Goal: Task Accomplishment & Management: Use online tool/utility

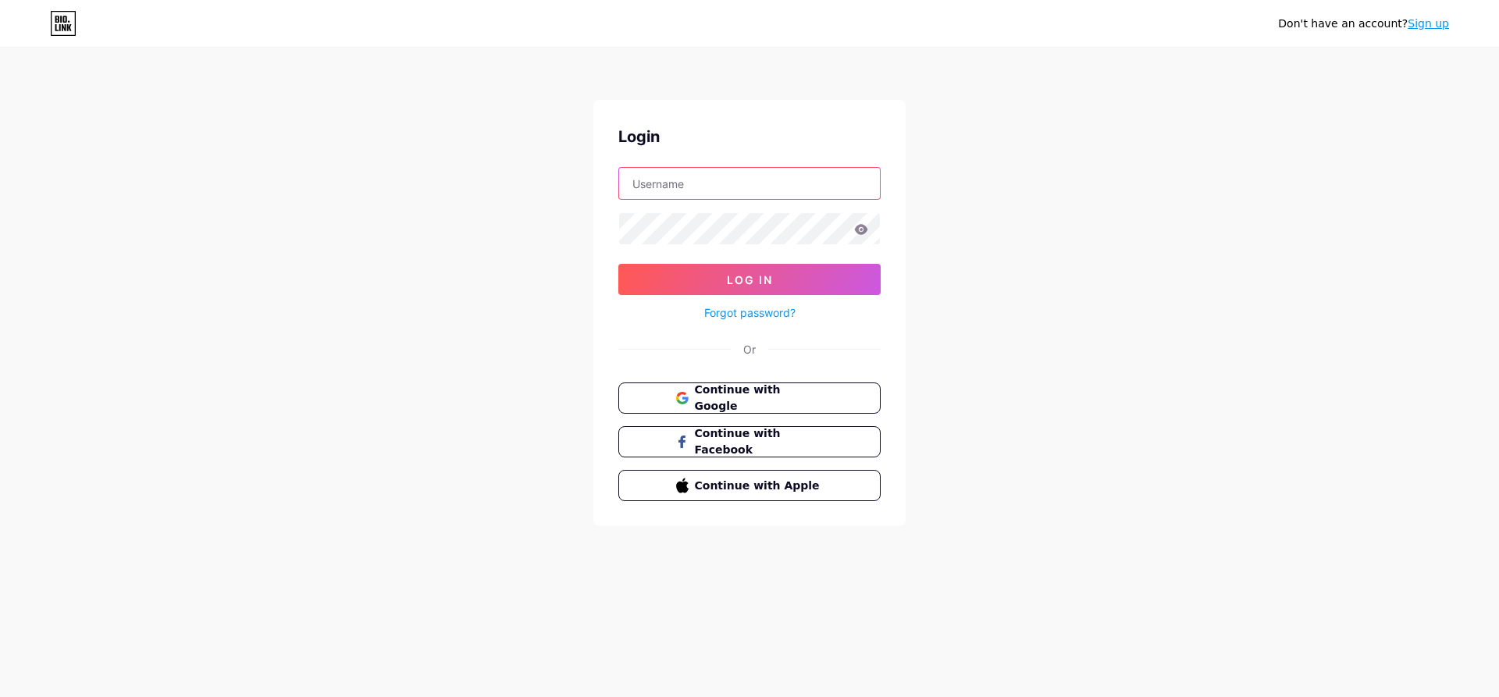
click at [764, 190] on input "text" at bounding box center [749, 183] width 261 height 31
type input "ashiqzone21@gmail.com"
click at [861, 226] on icon at bounding box center [861, 229] width 13 height 10
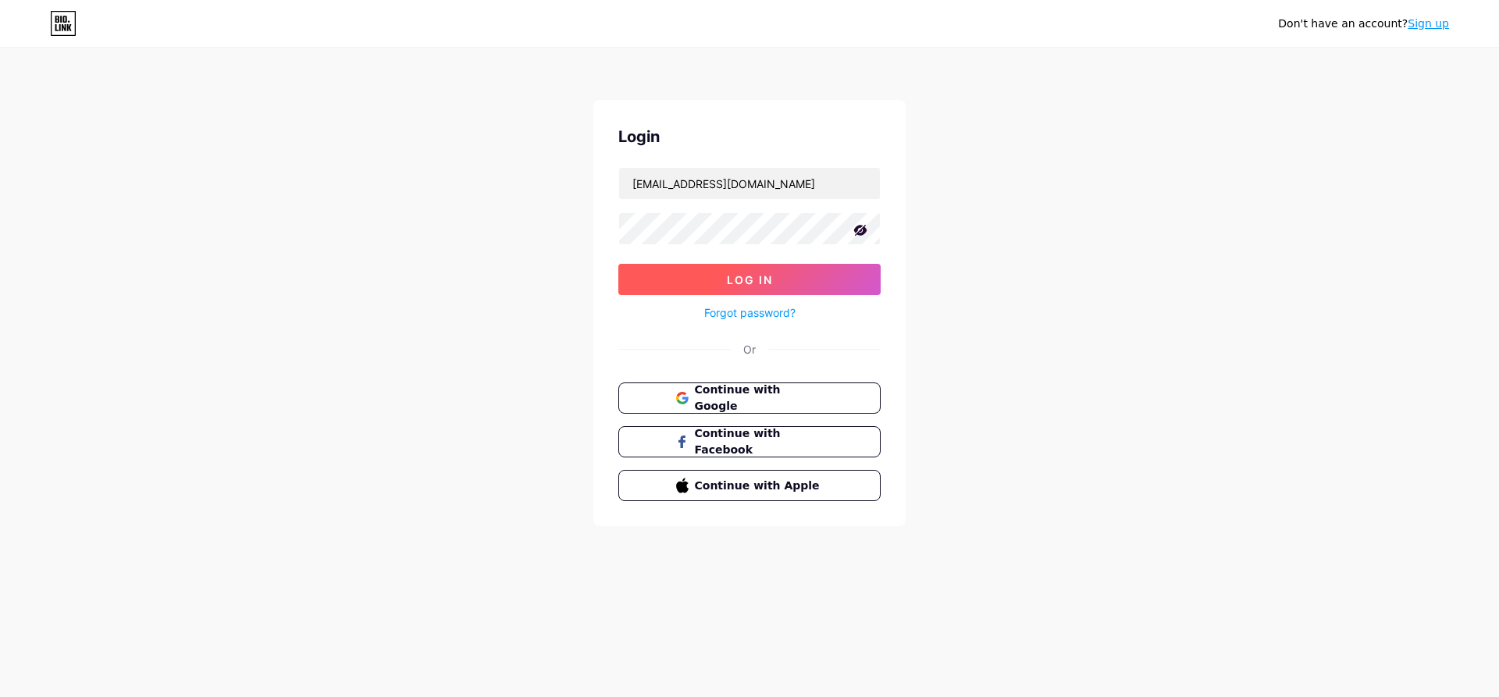
click at [799, 270] on button "Log In" at bounding box center [749, 279] width 262 height 31
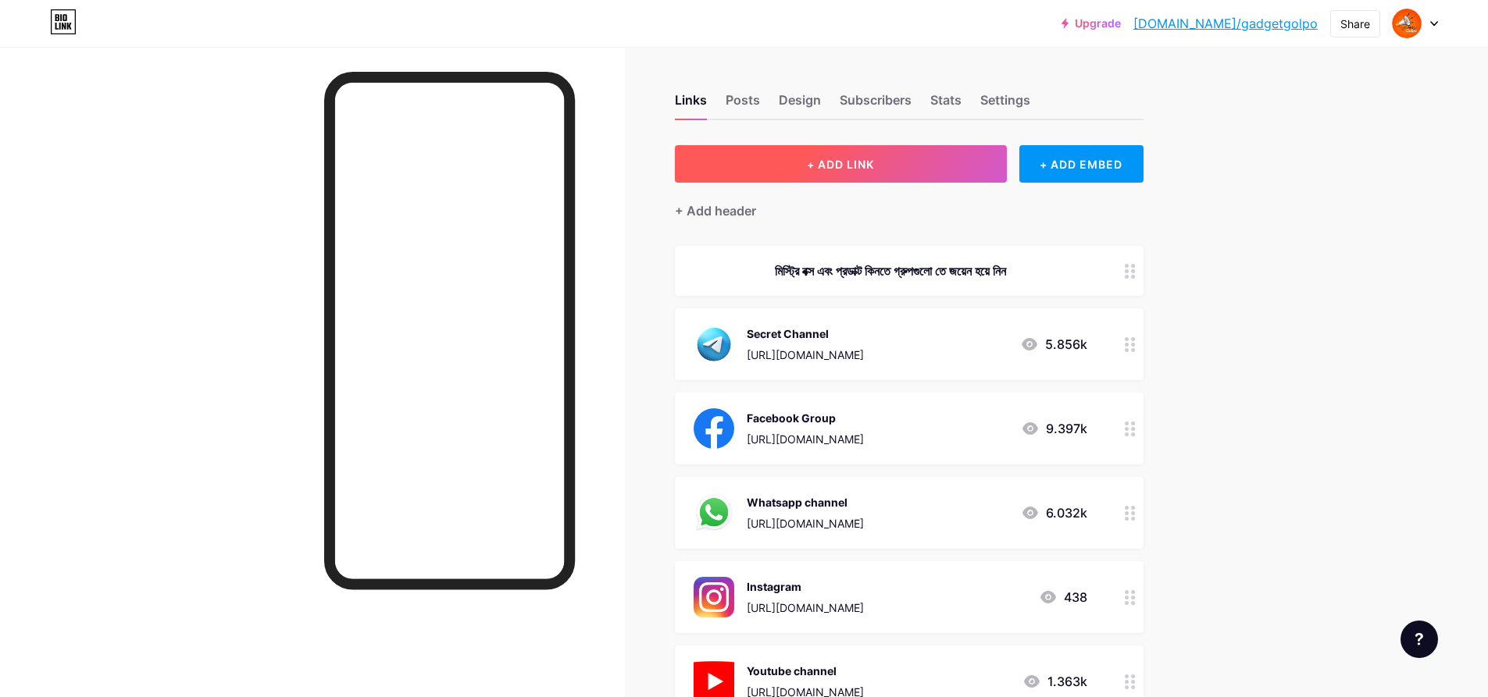
click at [838, 162] on span "+ ADD LINK" at bounding box center [840, 164] width 67 height 13
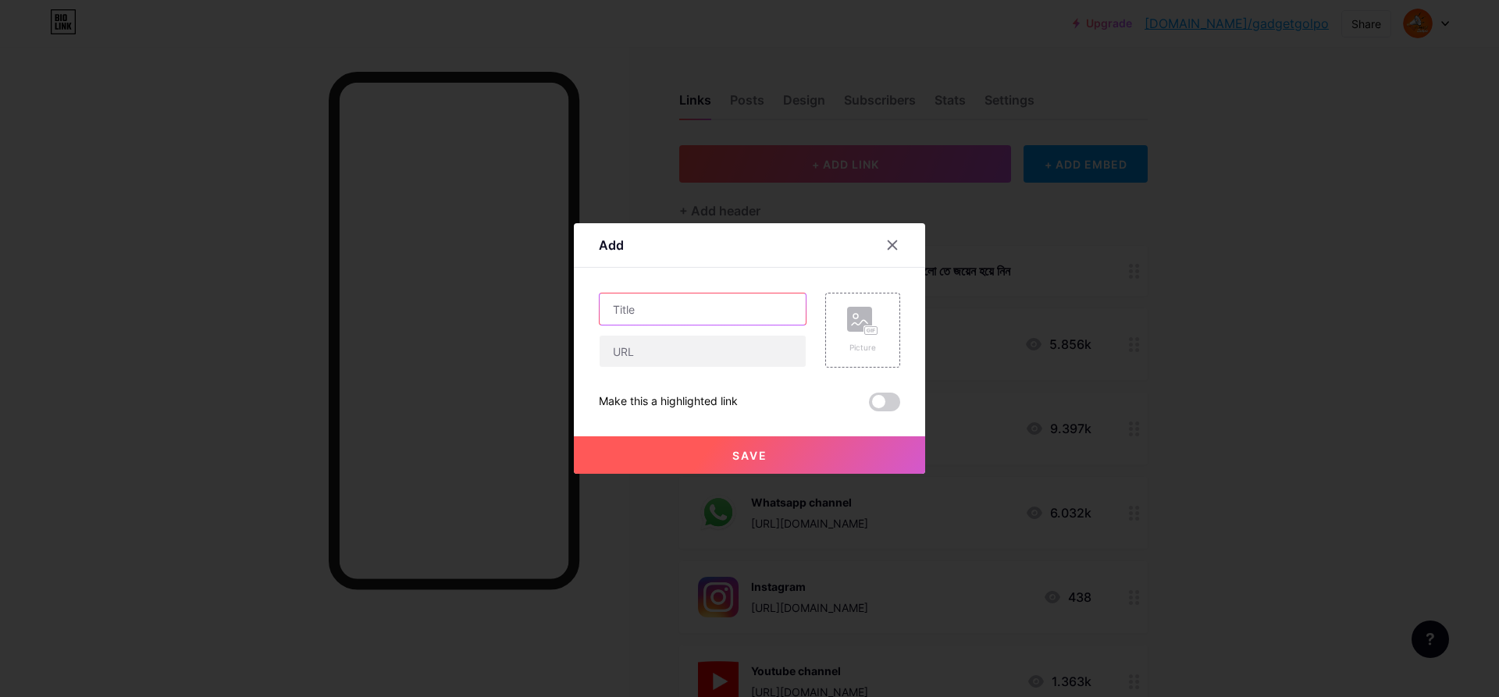
click at [700, 318] on input "text" at bounding box center [703, 309] width 206 height 31
type input "9 Takar Deal"
click at [849, 327] on rect at bounding box center [859, 319] width 25 height 25
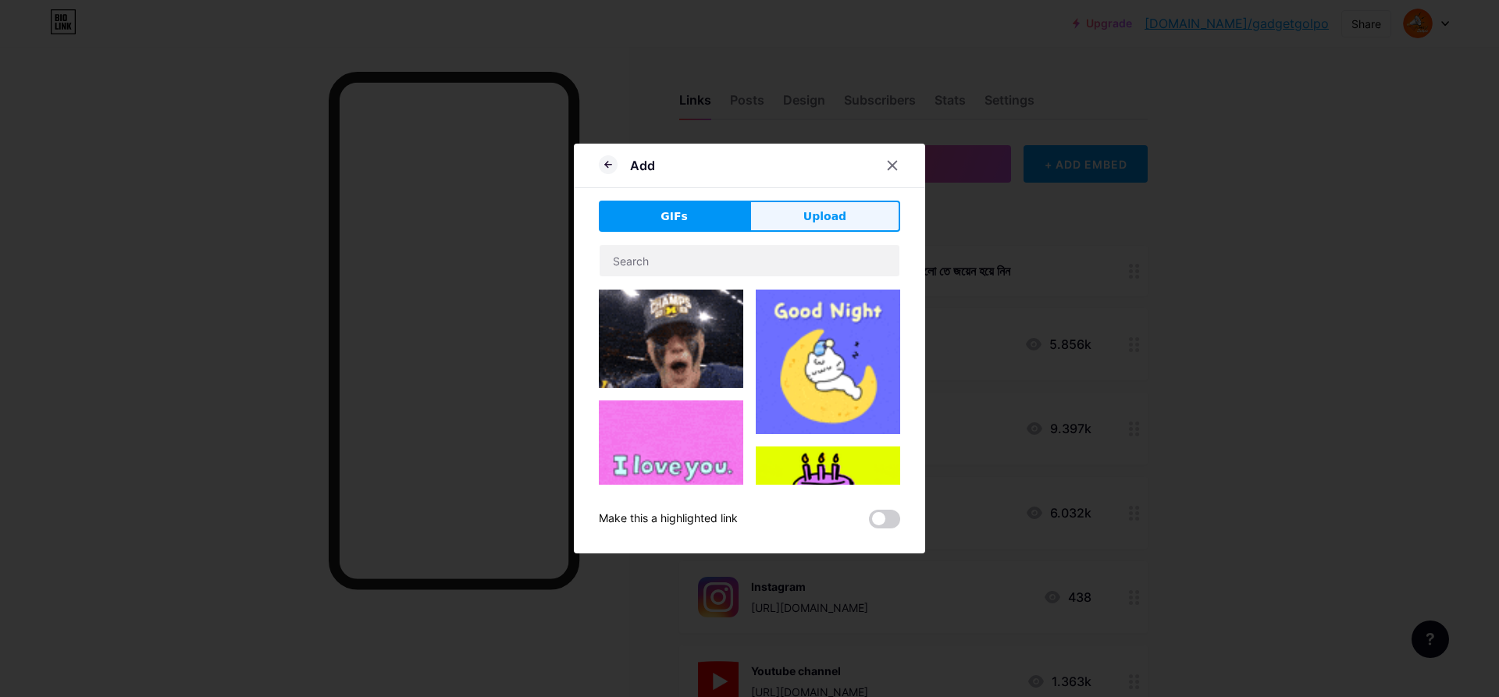
click at [808, 224] on span "Upload" at bounding box center [825, 216] width 43 height 16
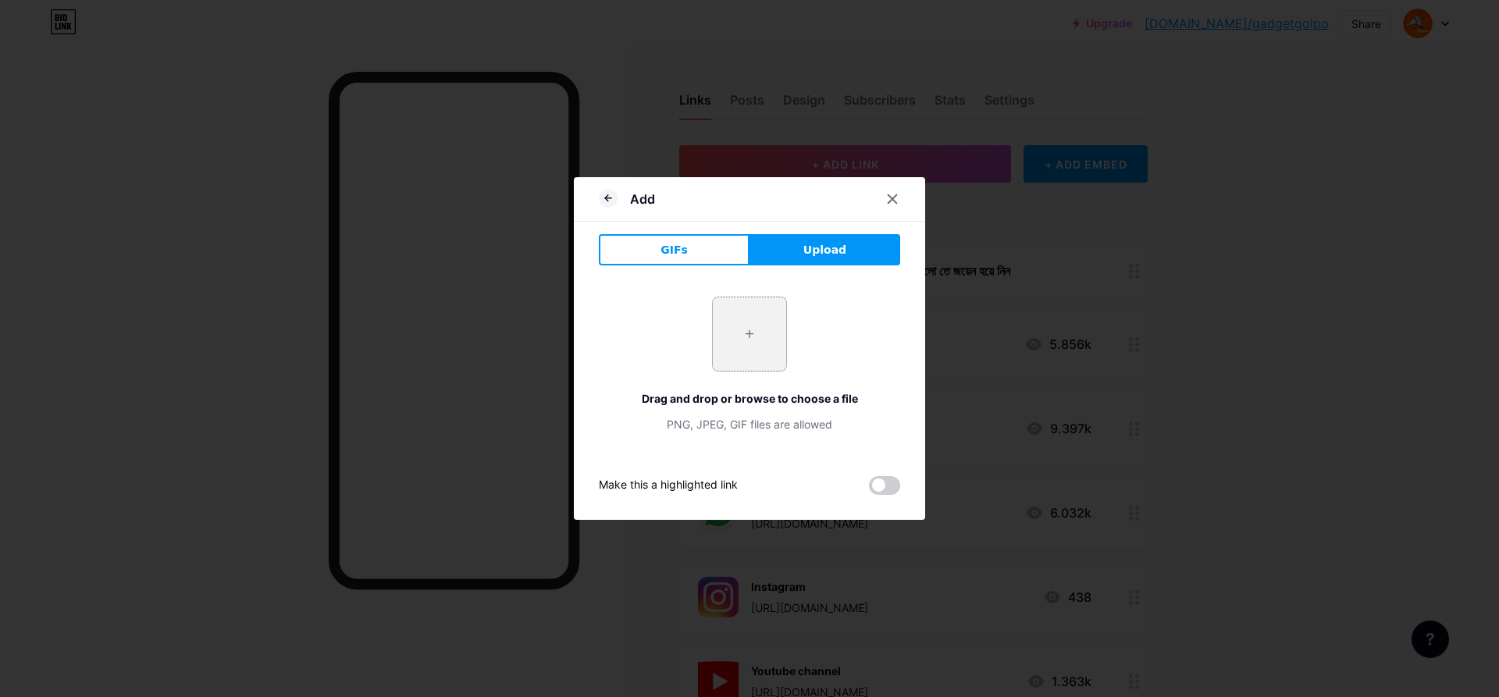
click at [759, 317] on input "file" at bounding box center [749, 334] width 73 height 73
click at [734, 324] on input "file" at bounding box center [749, 334] width 73 height 73
type input "C:\fakepath\photo_2025-09-08_21-07-19.jpg"
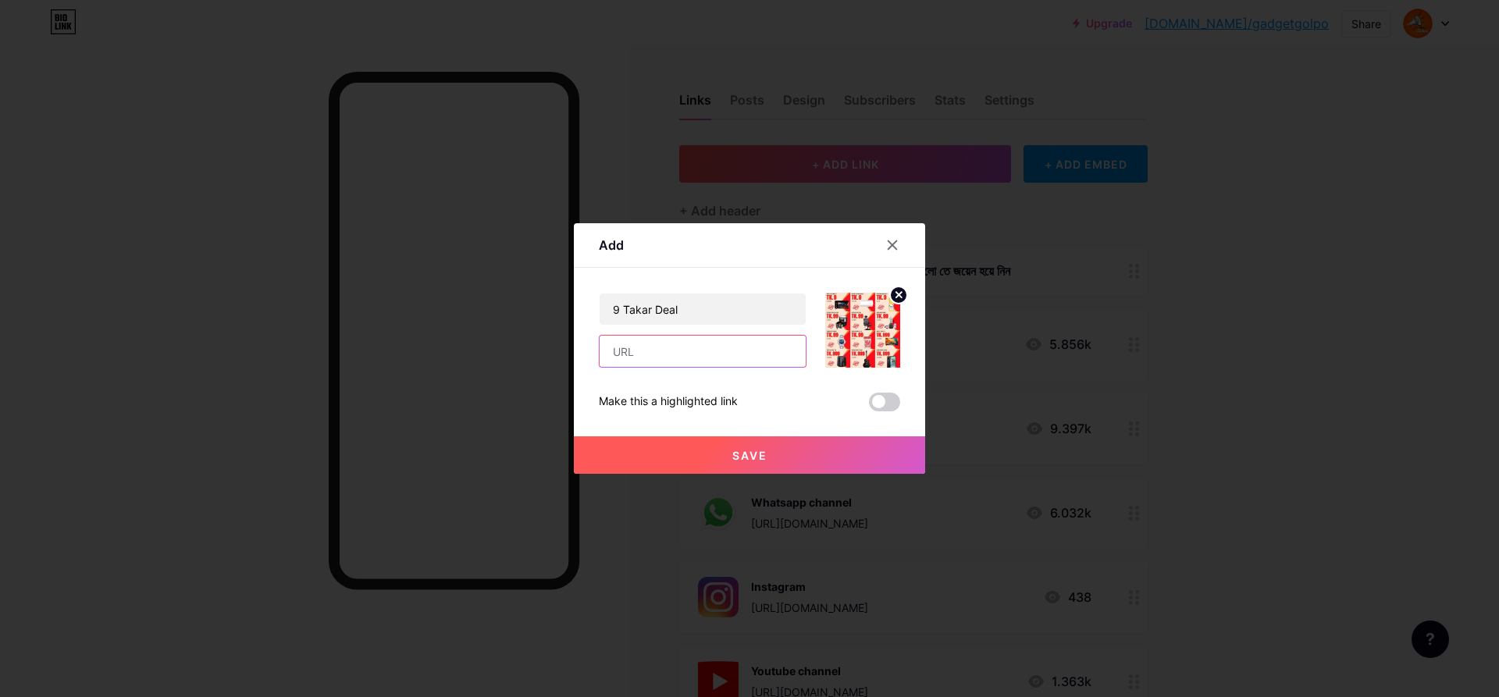
click at [633, 352] on input "text" at bounding box center [703, 351] width 206 height 31
paste input "[URL][PERSON_NAME][DOMAIN_NAME]"
type input "[URL][PERSON_NAME][DOMAIN_NAME]"
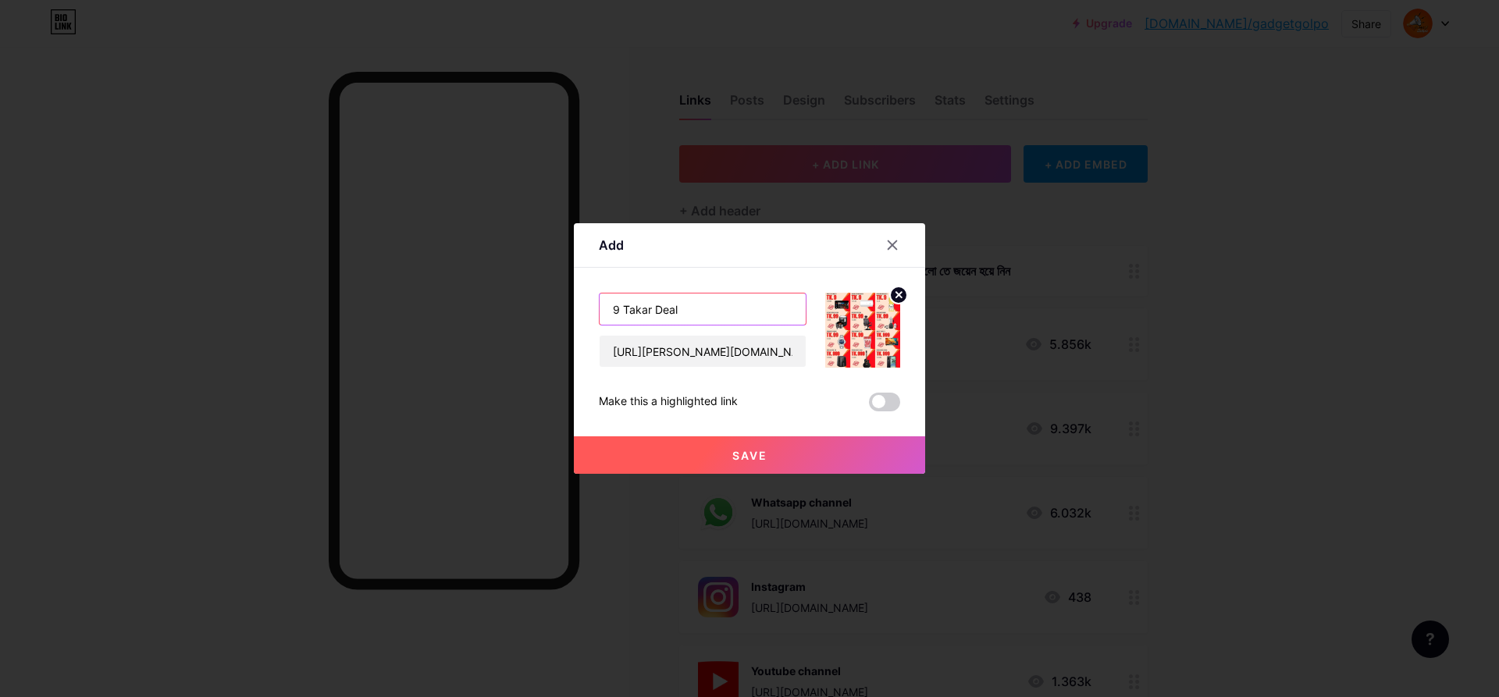
click at [697, 306] on input "9 Takar Deal" at bounding box center [703, 309] width 206 height 31
paste input "[URL][PERSON_NAME][DOMAIN_NAME]"
click at [708, 305] on input "9 Takar Deal" at bounding box center [703, 309] width 206 height 31
paste input "🔥"
click at [612, 307] on input "9 Takar Deal 🔥" at bounding box center [703, 309] width 206 height 31
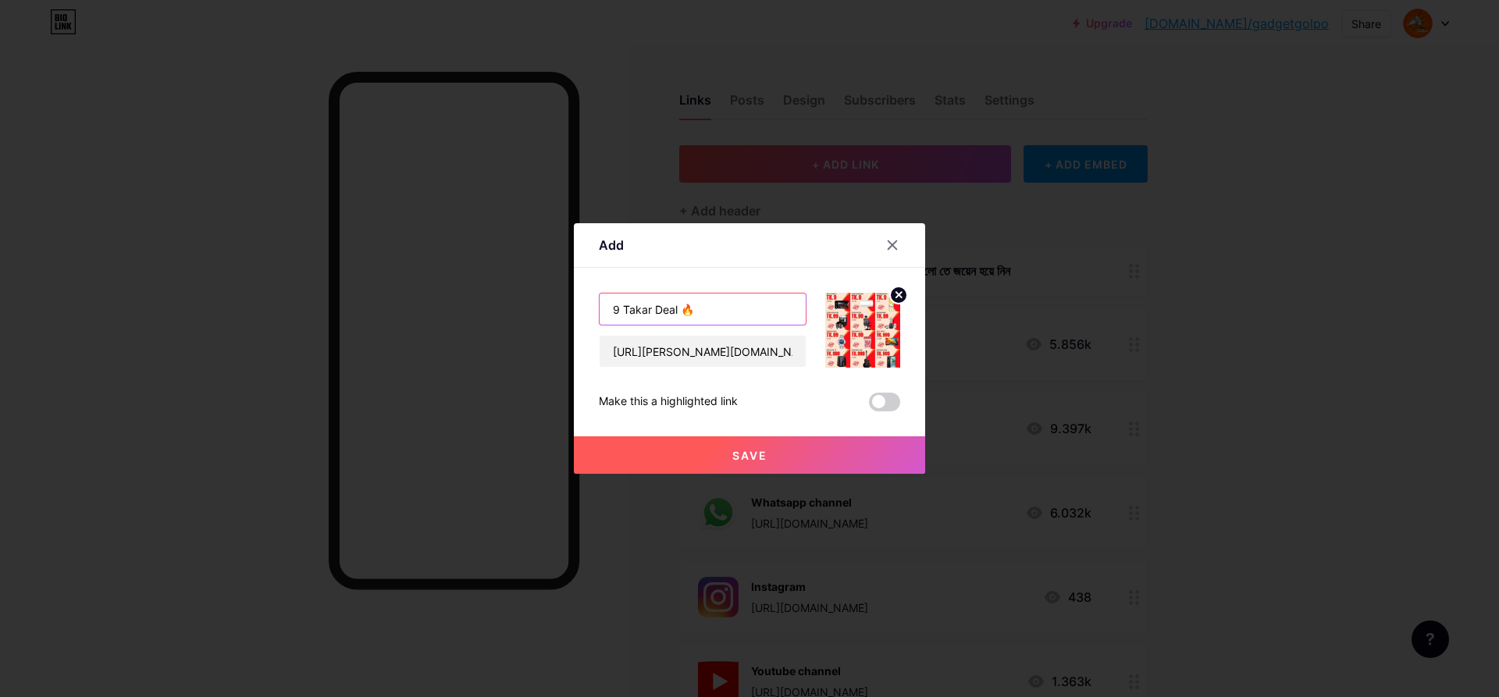
paste input "🔥"
type input "🔥9 Takar Deal 🔥"
click at [804, 453] on button "Save" at bounding box center [749, 455] width 351 height 37
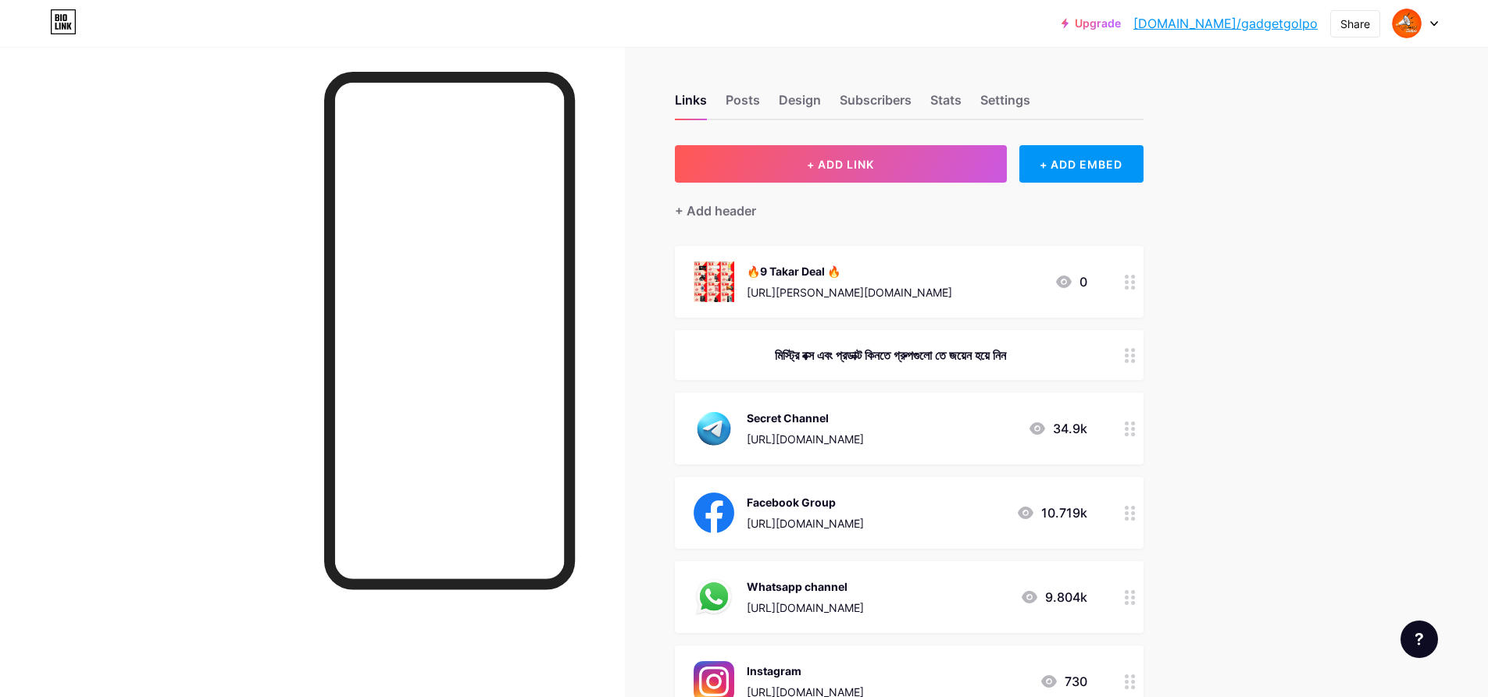
click at [861, 265] on div "🔥9 Takar Deal 🔥" at bounding box center [849, 271] width 205 height 16
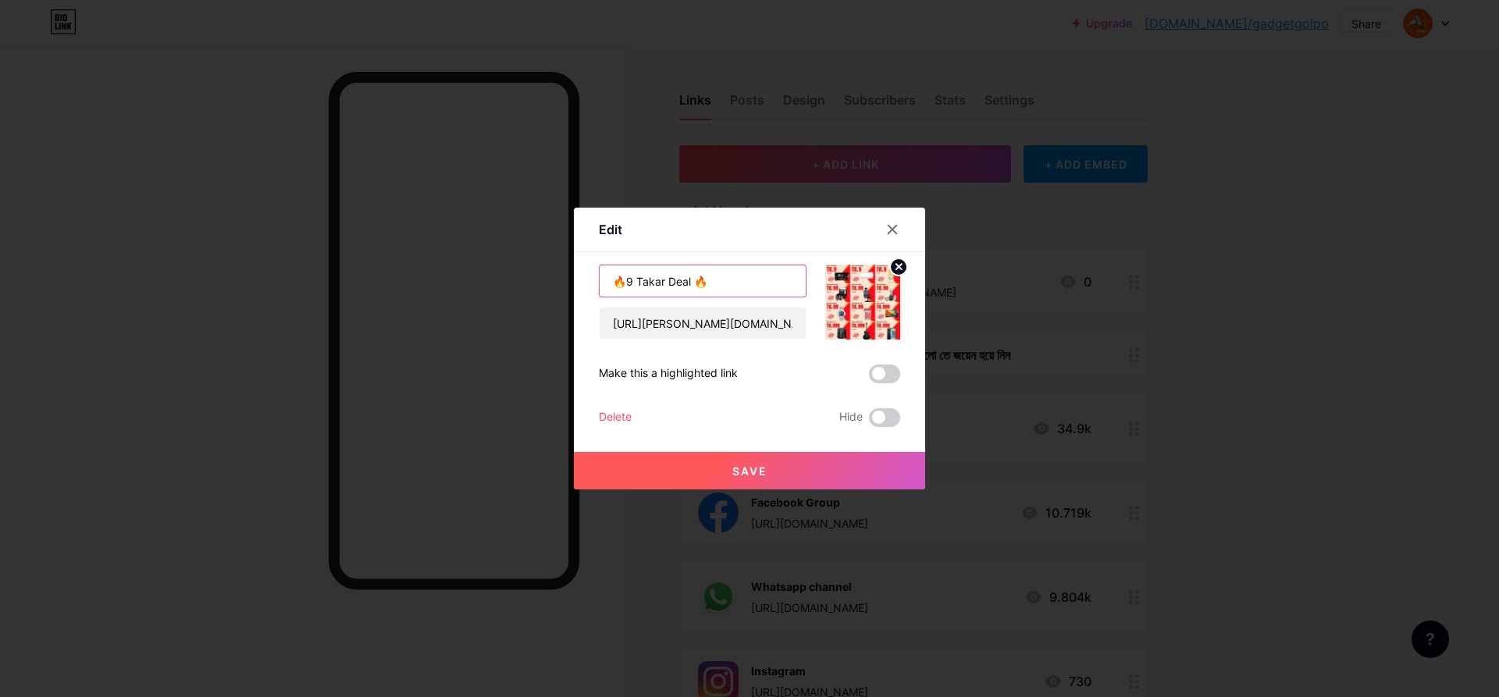
click at [697, 283] on input "🔥9 Takar Deal 🔥" at bounding box center [703, 280] width 206 height 31
type input "🔥9 Takar Deal🔥"
click at [718, 465] on button "Save" at bounding box center [749, 470] width 351 height 37
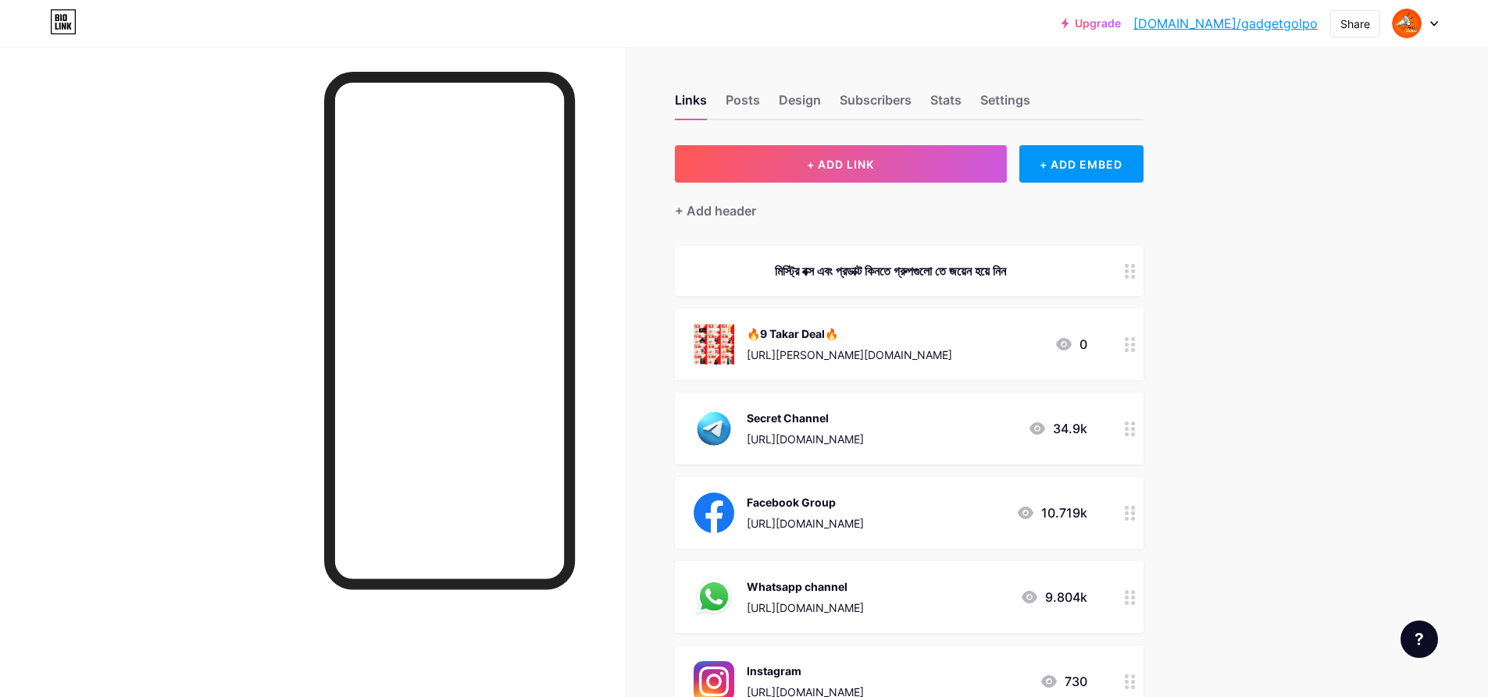
click at [1295, 341] on div "Upgrade [DOMAIN_NAME]/gadget... [DOMAIN_NAME]/gadgetgolpo Share Switch accounts…" at bounding box center [744, 625] width 1488 height 1251
